Goal: Communication & Community: Participate in discussion

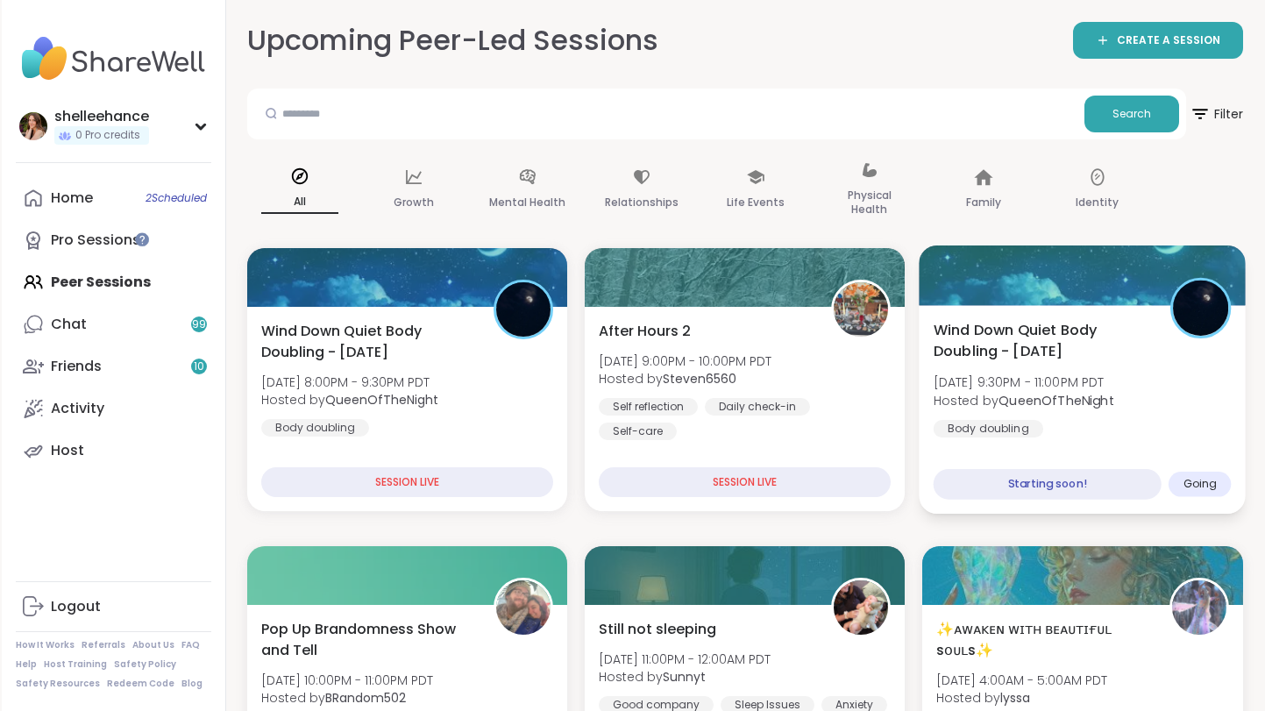
click at [1230, 423] on div "Wind Down Quiet Body Doubling - [DATE] [DATE] 9:30PM - 11:00PM PDT Hosted by Qu…" at bounding box center [1082, 378] width 298 height 118
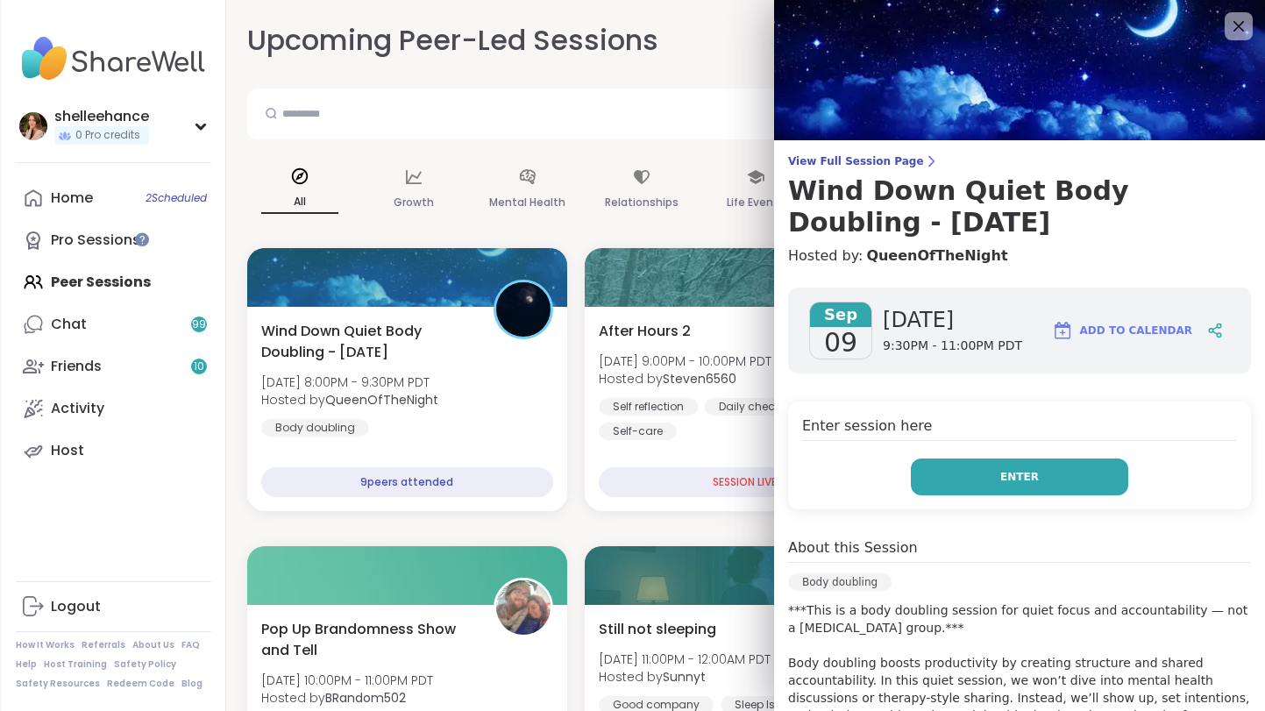
click at [966, 486] on button "Enter" at bounding box center [1019, 476] width 217 height 37
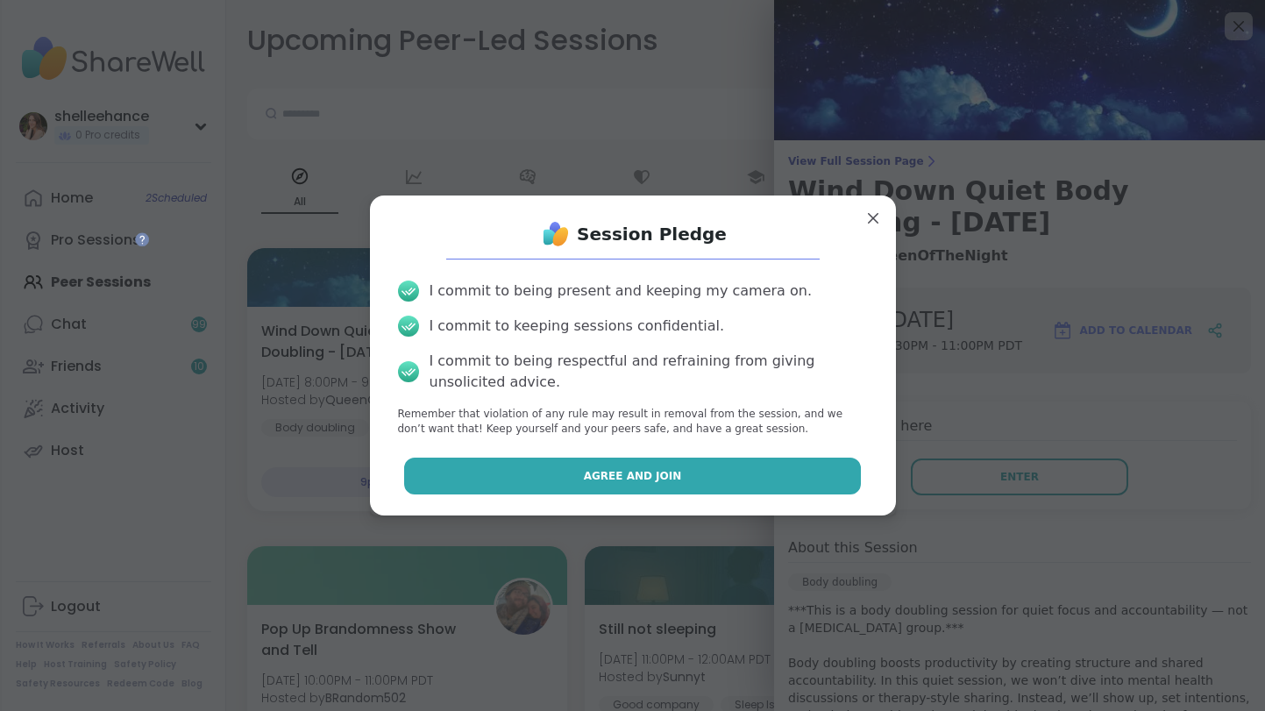
click at [575, 474] on button "Agree and Join" at bounding box center [632, 476] width 457 height 37
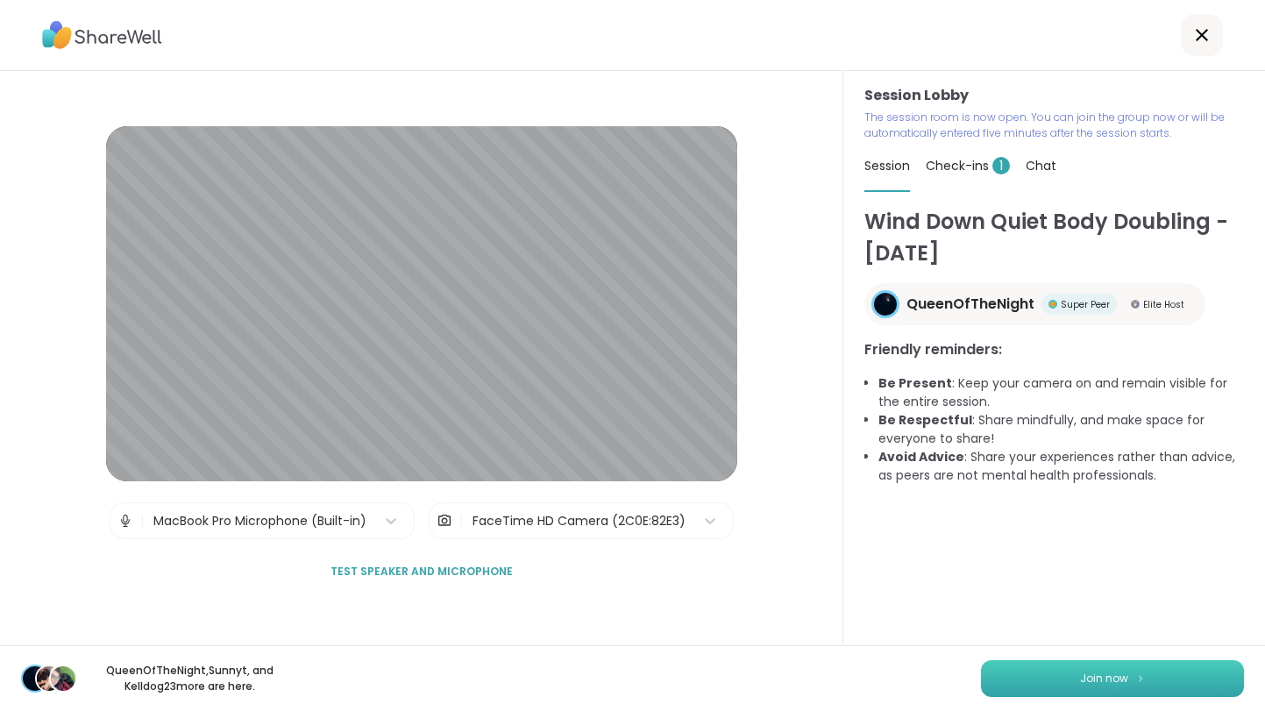
click at [1095, 689] on button "Join now" at bounding box center [1112, 678] width 263 height 37
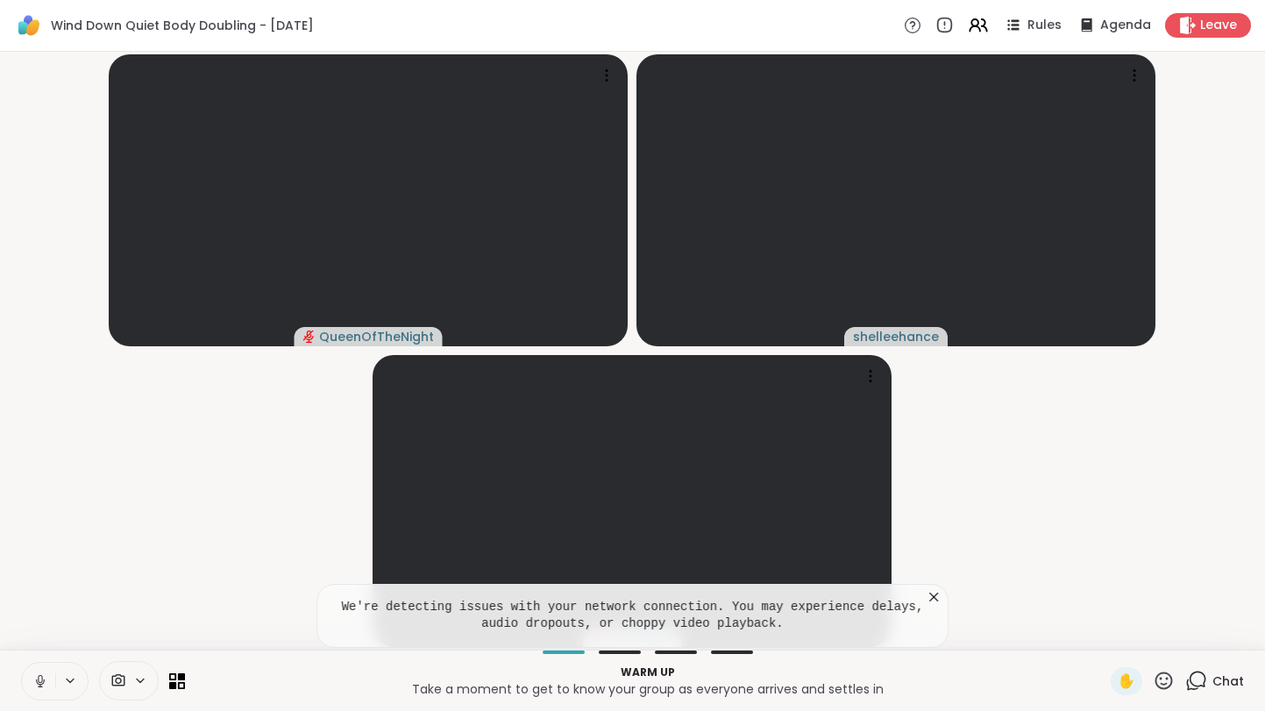
click at [31, 687] on button at bounding box center [38, 681] width 33 height 37
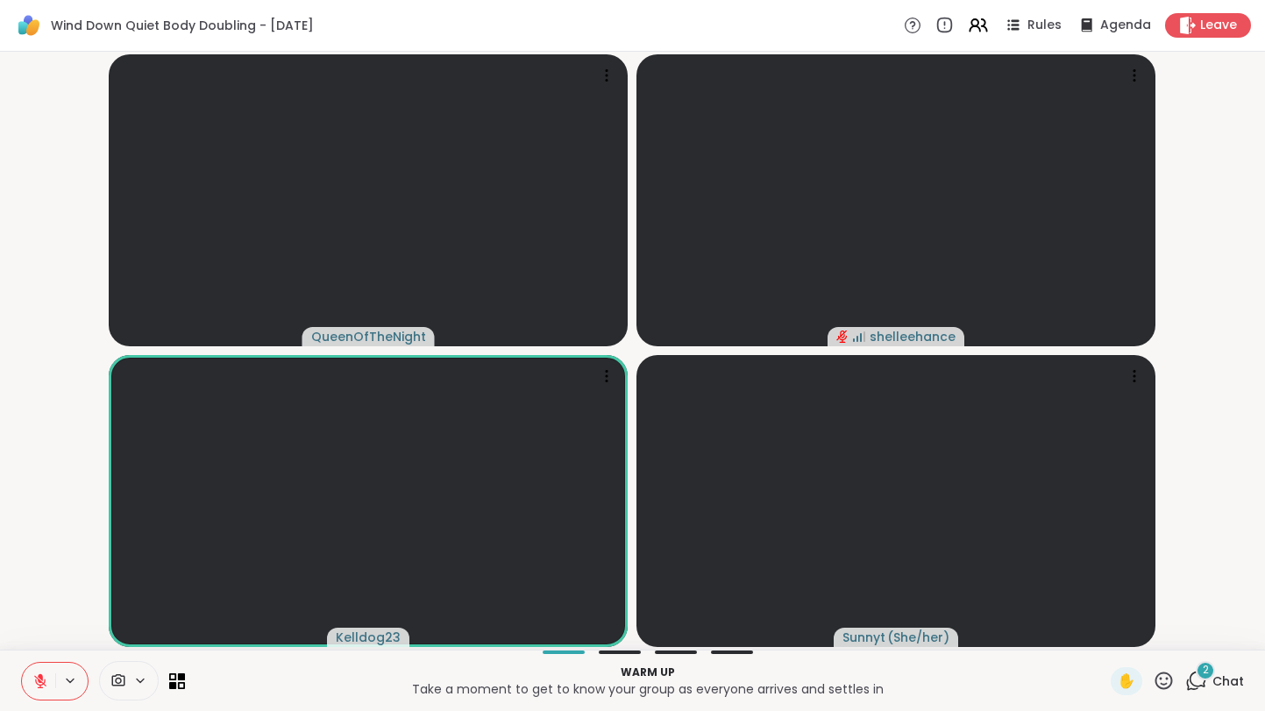
click at [1240, 680] on span "Chat" at bounding box center [1228, 681] width 32 height 18
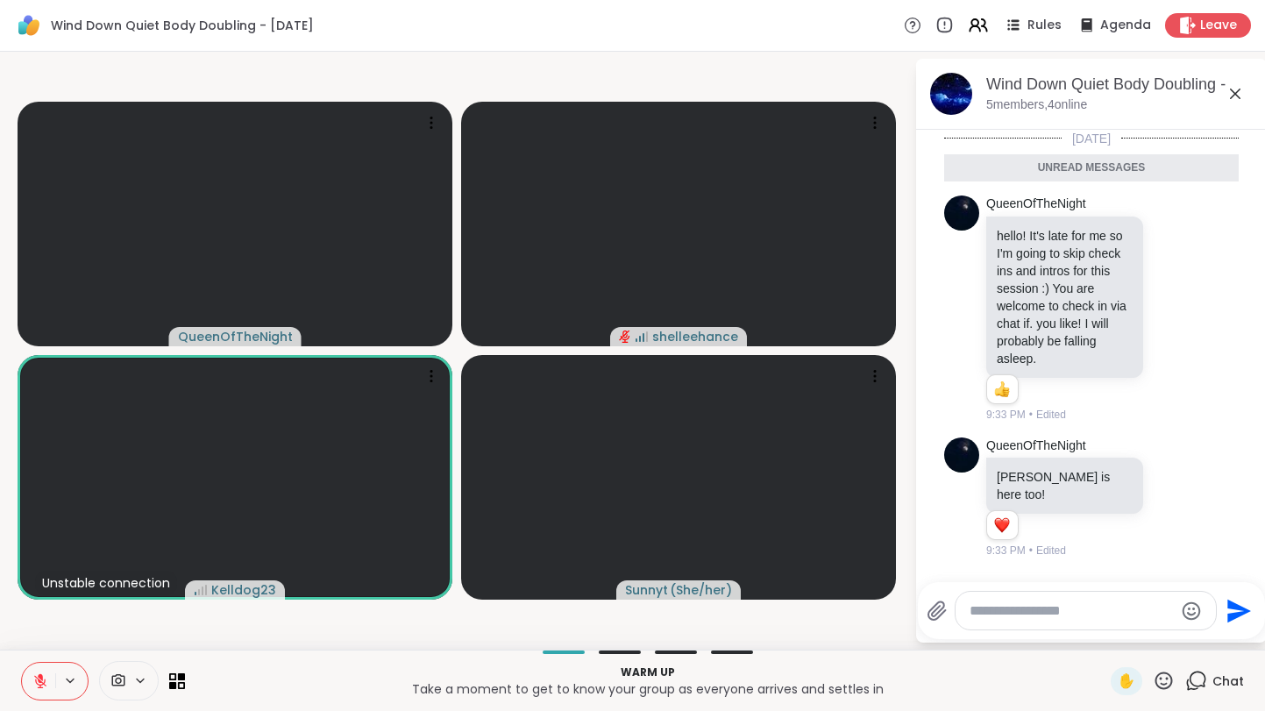
click at [1227, 98] on icon at bounding box center [1234, 93] width 21 height 21
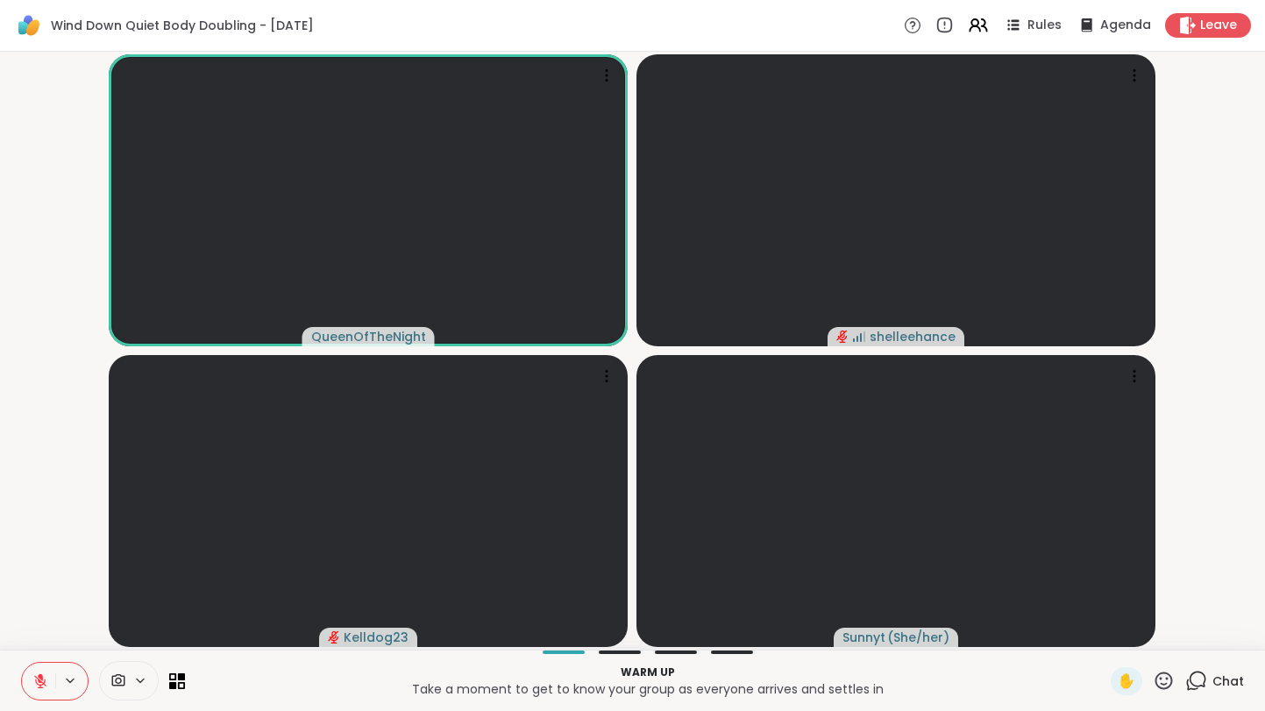
click at [1212, 681] on div "Chat" at bounding box center [1214, 681] width 59 height 28
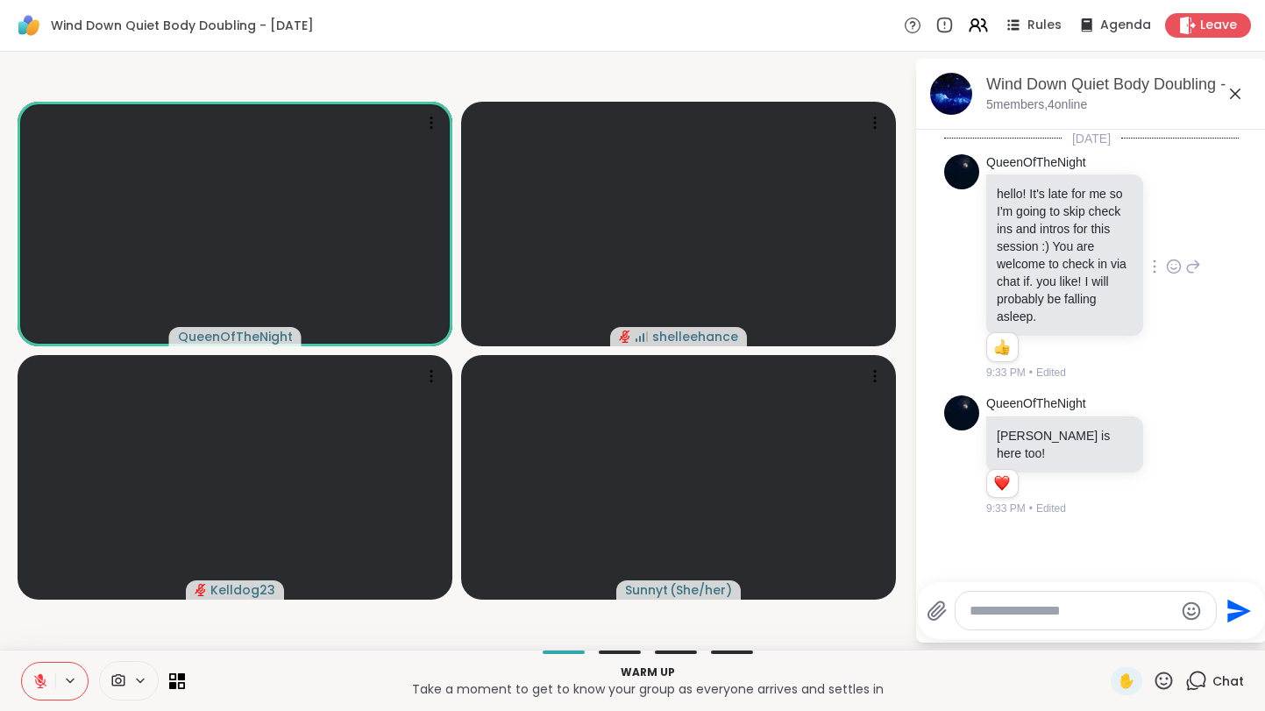
click at [1169, 263] on icon at bounding box center [1174, 267] width 16 height 18
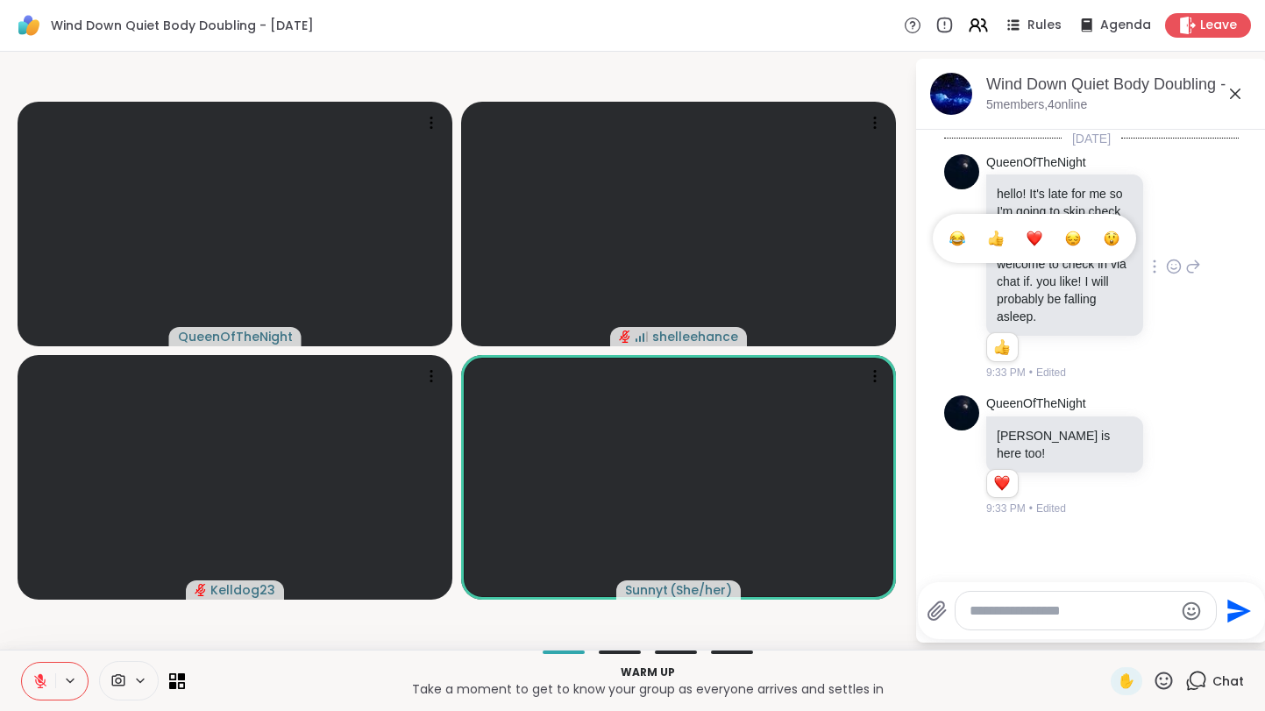
click at [1036, 239] on div "Select Reaction: Heart" at bounding box center [1034, 239] width 16 height 16
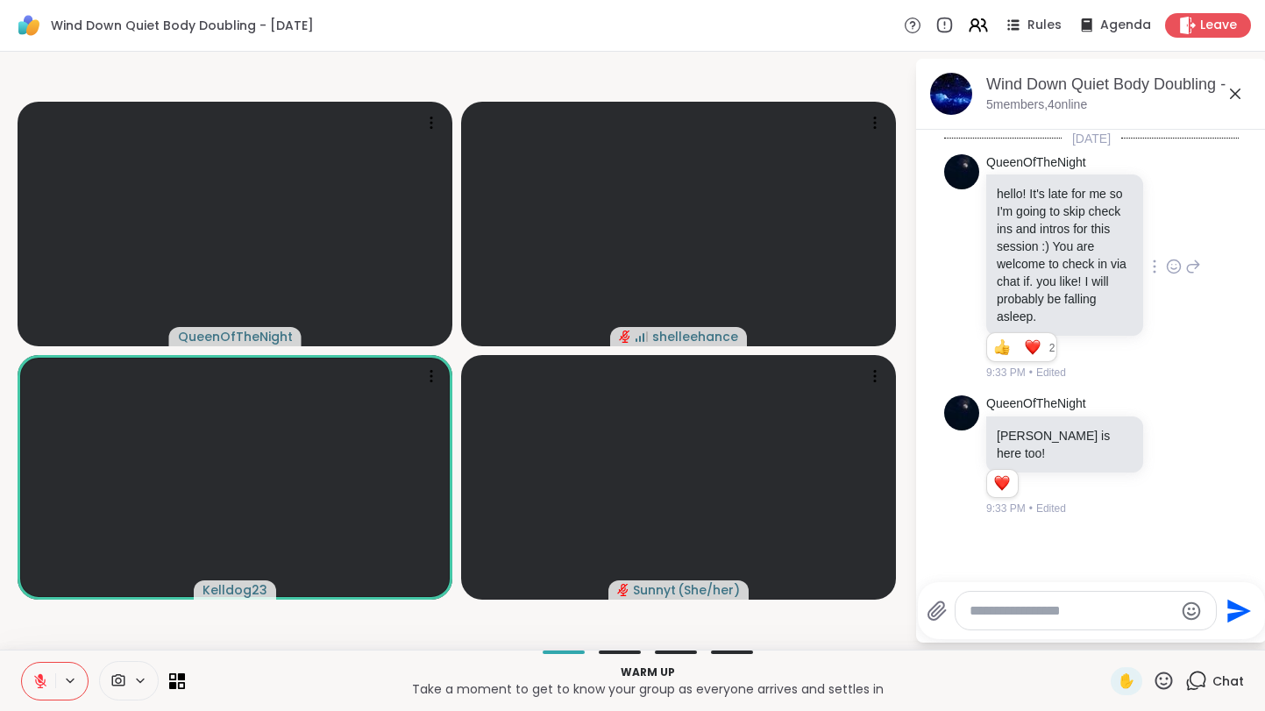
click at [642, 75] on video-player-container "QueenOfTheNight shelleehance Kelldog23 Sunnyt ( She/her )" at bounding box center [457, 351] width 893 height 584
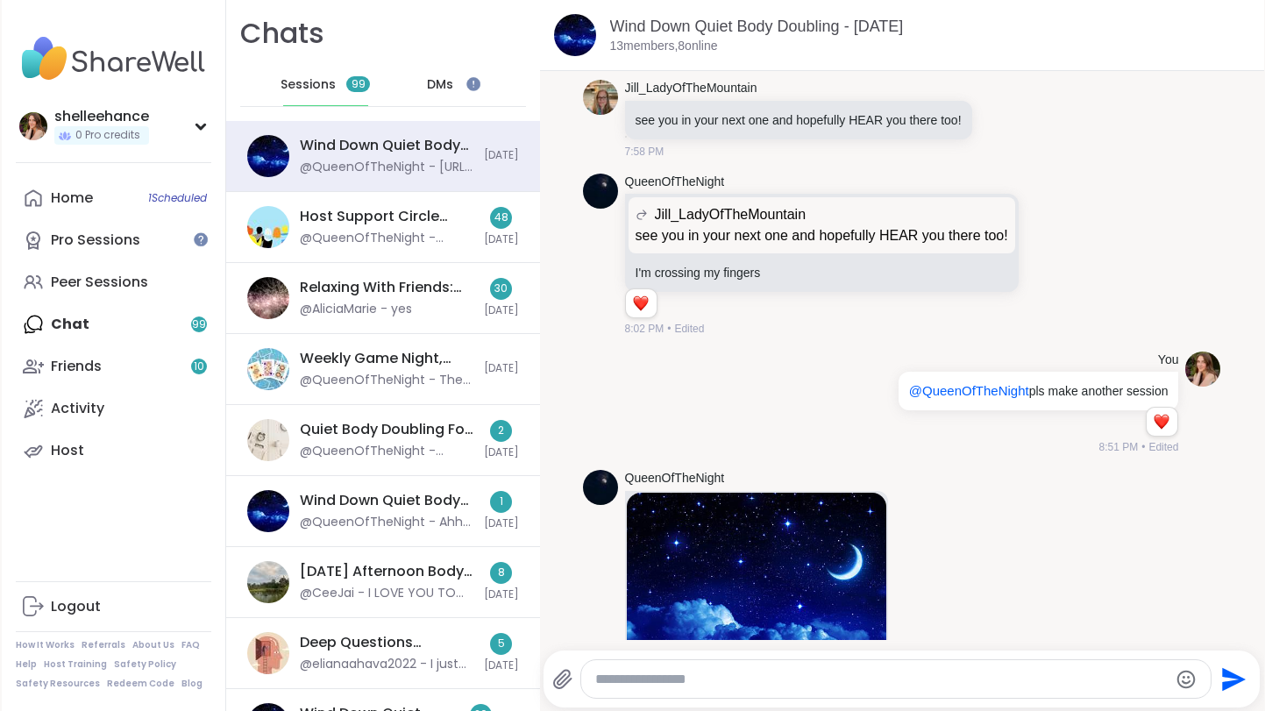
scroll to position [2746, 0]
